Goal: Information Seeking & Learning: Learn about a topic

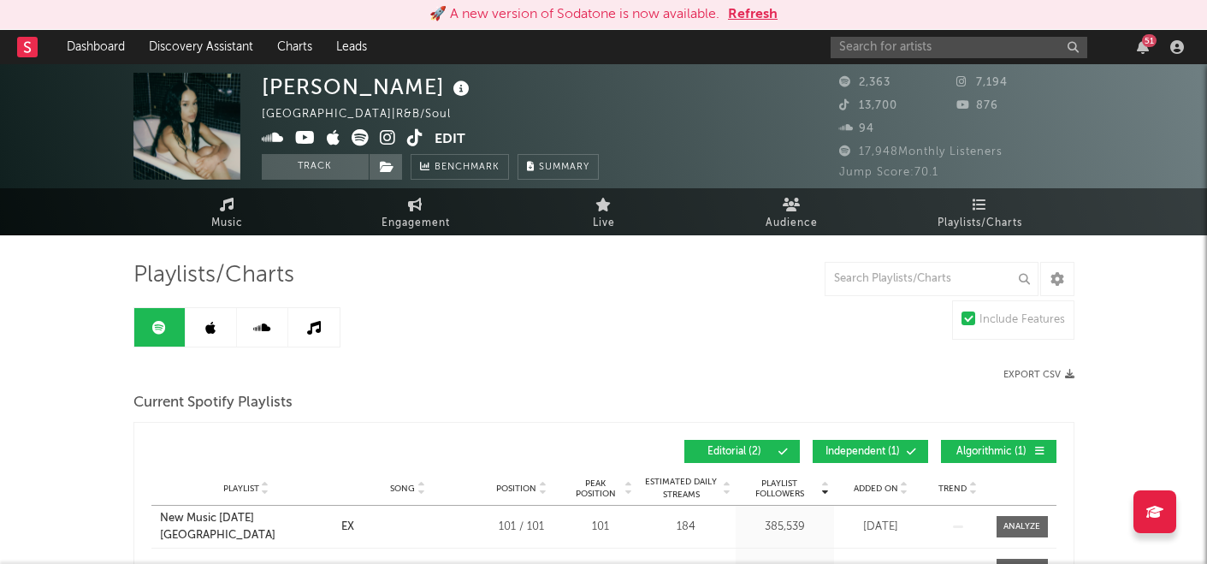
click at [877, 163] on div "Jump Score: 70.1" at bounding box center [956, 173] width 235 height 21
click at [916, 39] on input "text" at bounding box center [959, 47] width 257 height 21
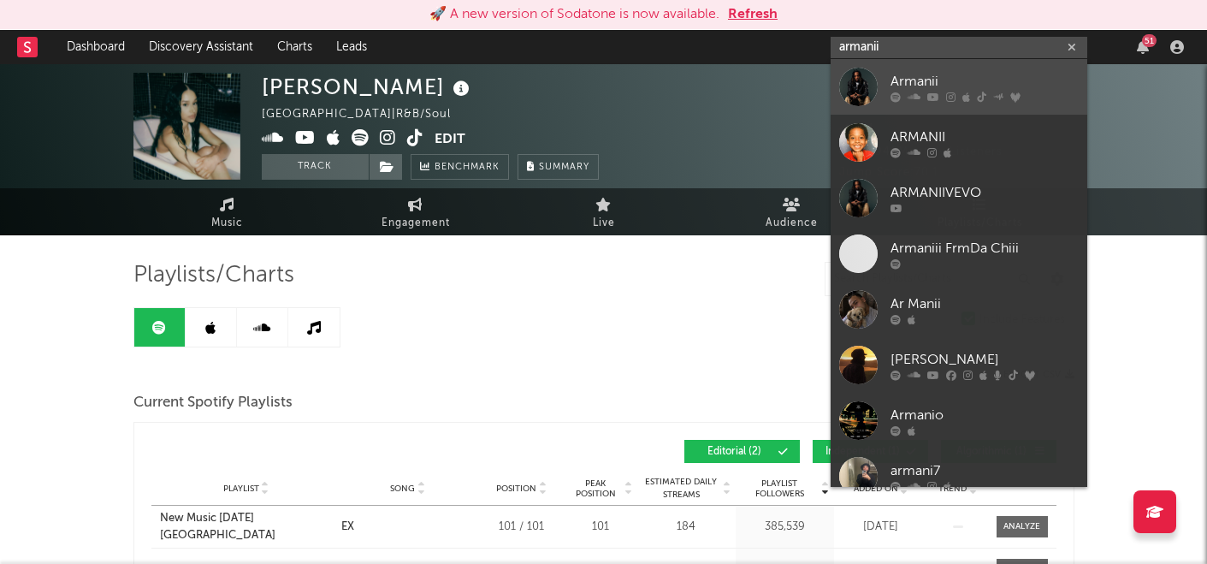
type input "armanii"
click at [892, 77] on div "Armanii" at bounding box center [985, 81] width 188 height 21
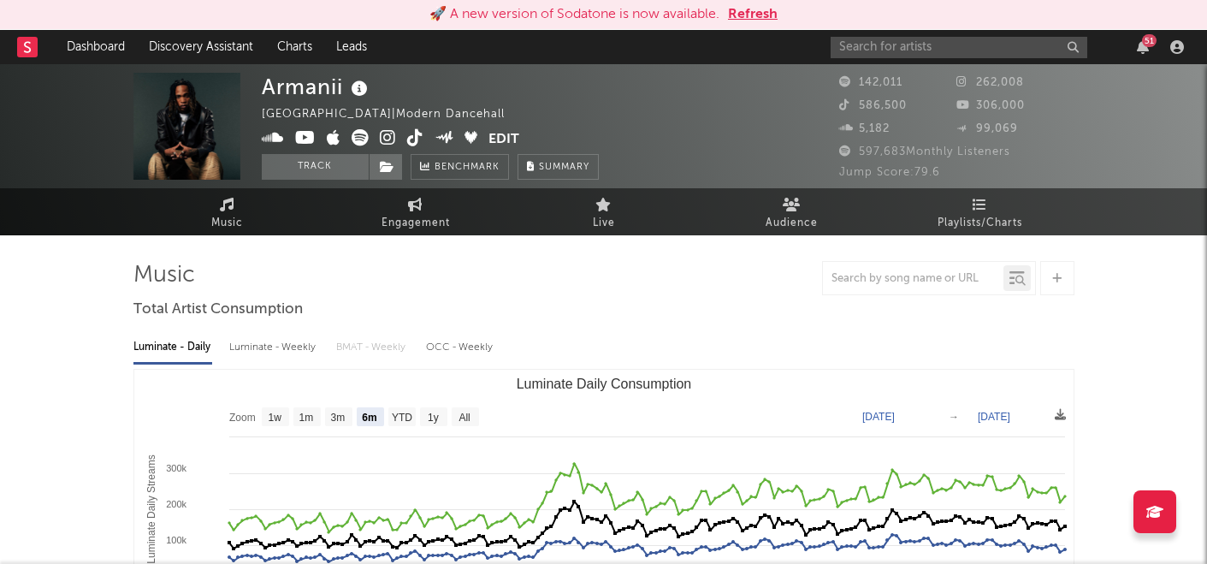
select select "6m"
